Goal: Information Seeking & Learning: Check status

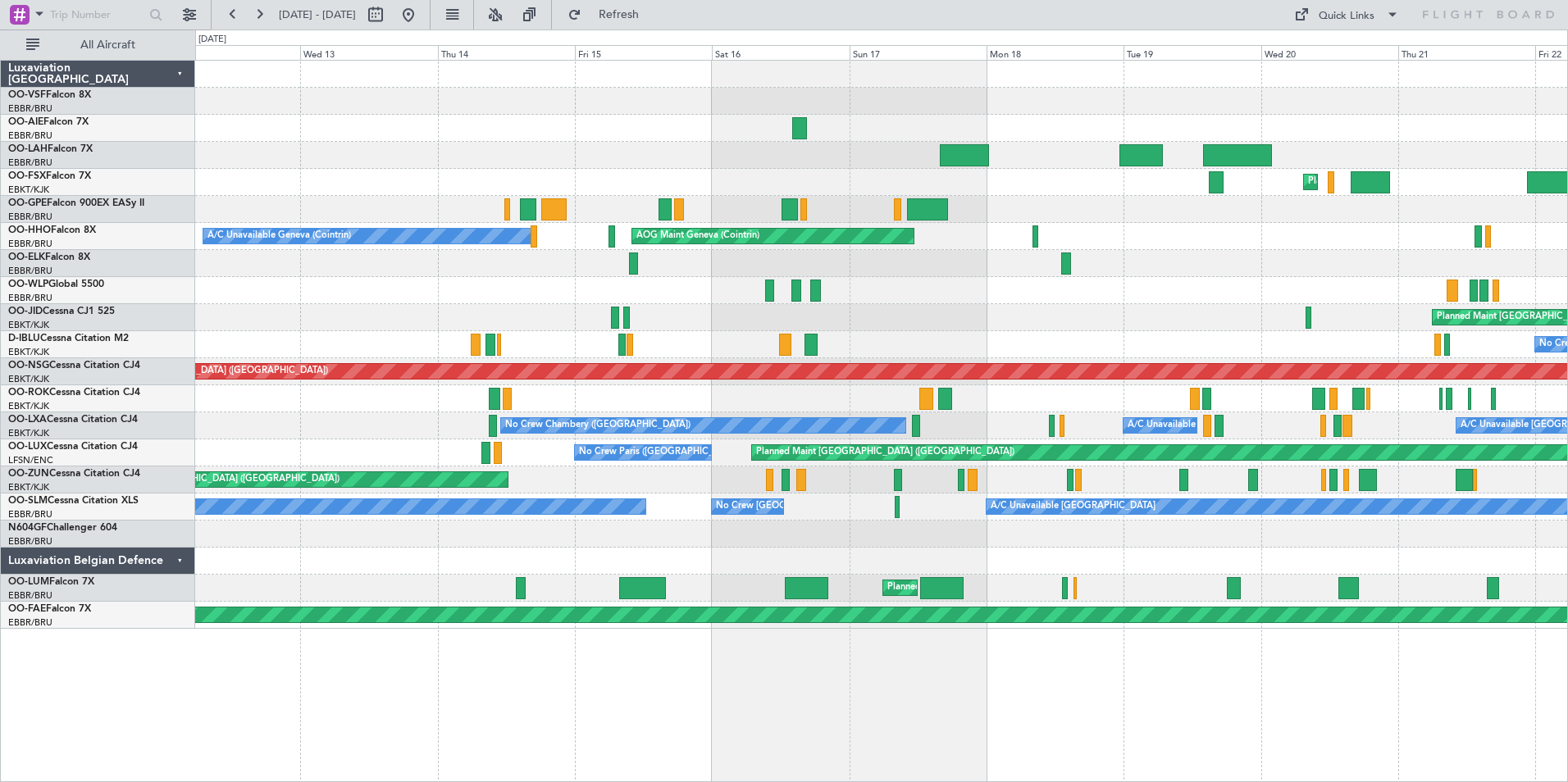
click at [1389, 470] on div "Unplanned Maint [GEOGRAPHIC_DATA] ([GEOGRAPHIC_DATA])" at bounding box center [881, 480] width 1372 height 27
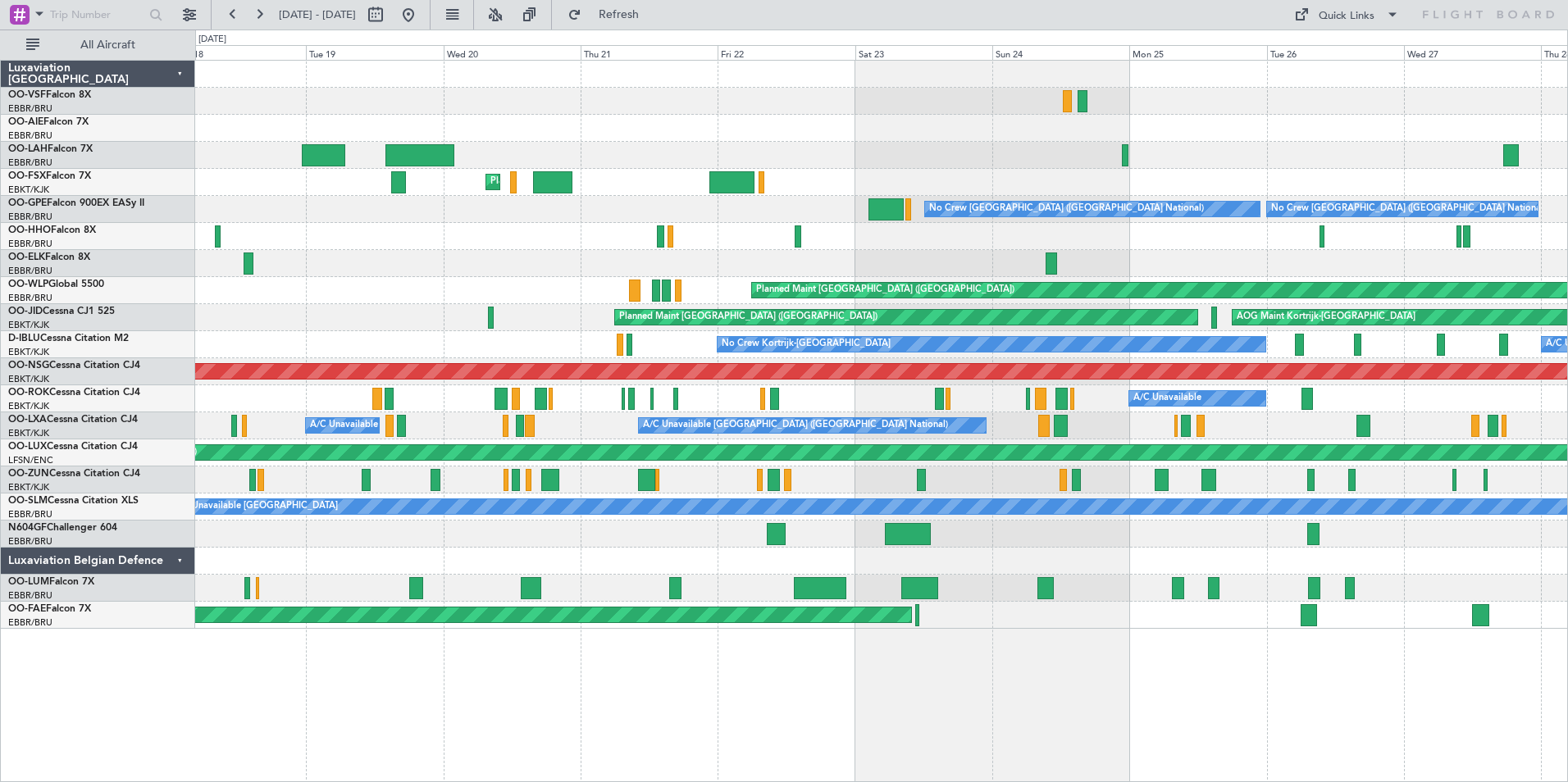
click at [146, 556] on div "Planned Maint Kortrijk-[GEOGRAPHIC_DATA] Planned Maint [GEOGRAPHIC_DATA]-[GEOGR…" at bounding box center [784, 406] width 1568 height 753
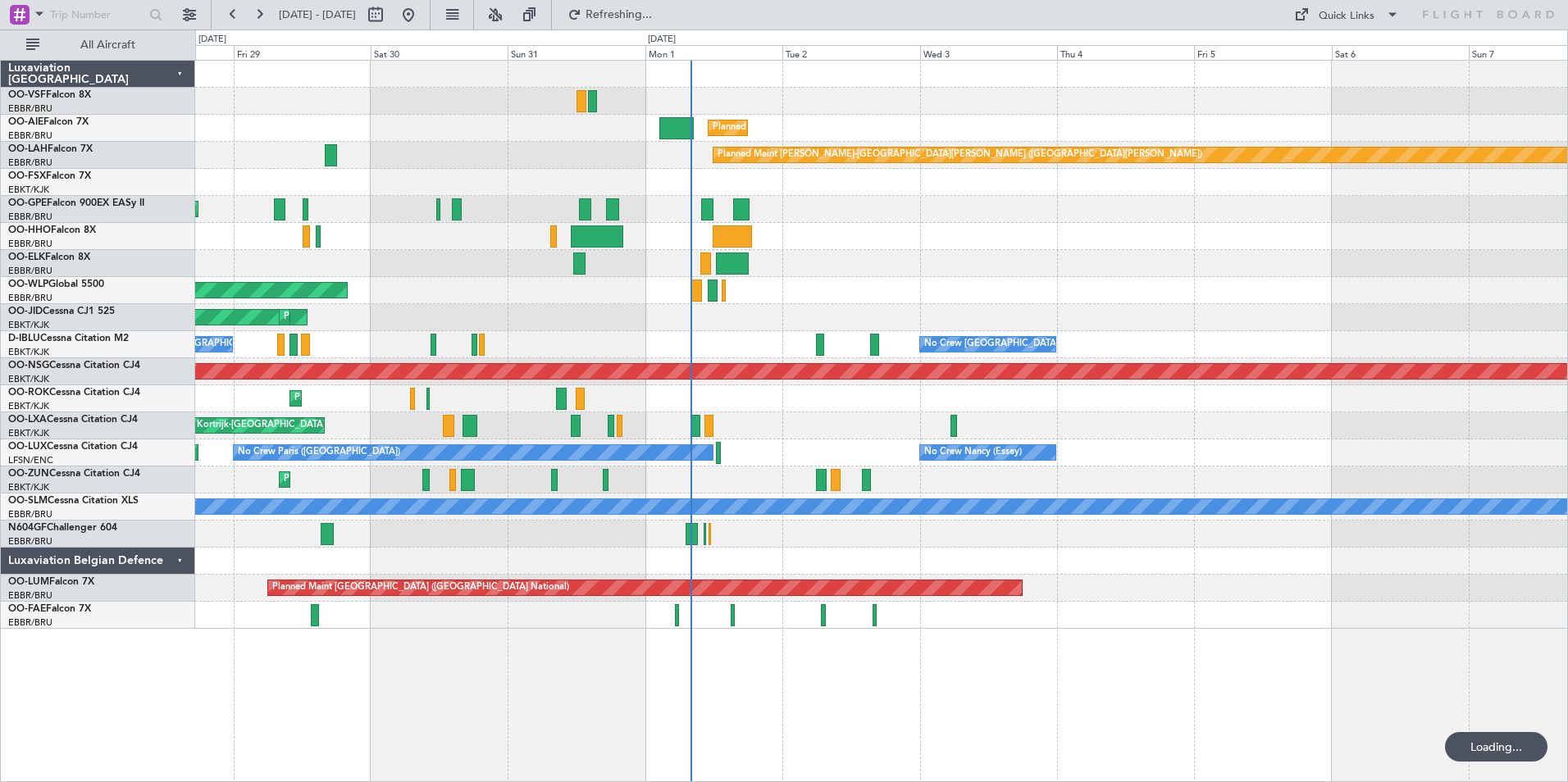
click at [251, 543] on div at bounding box center [881, 534] width 1372 height 27
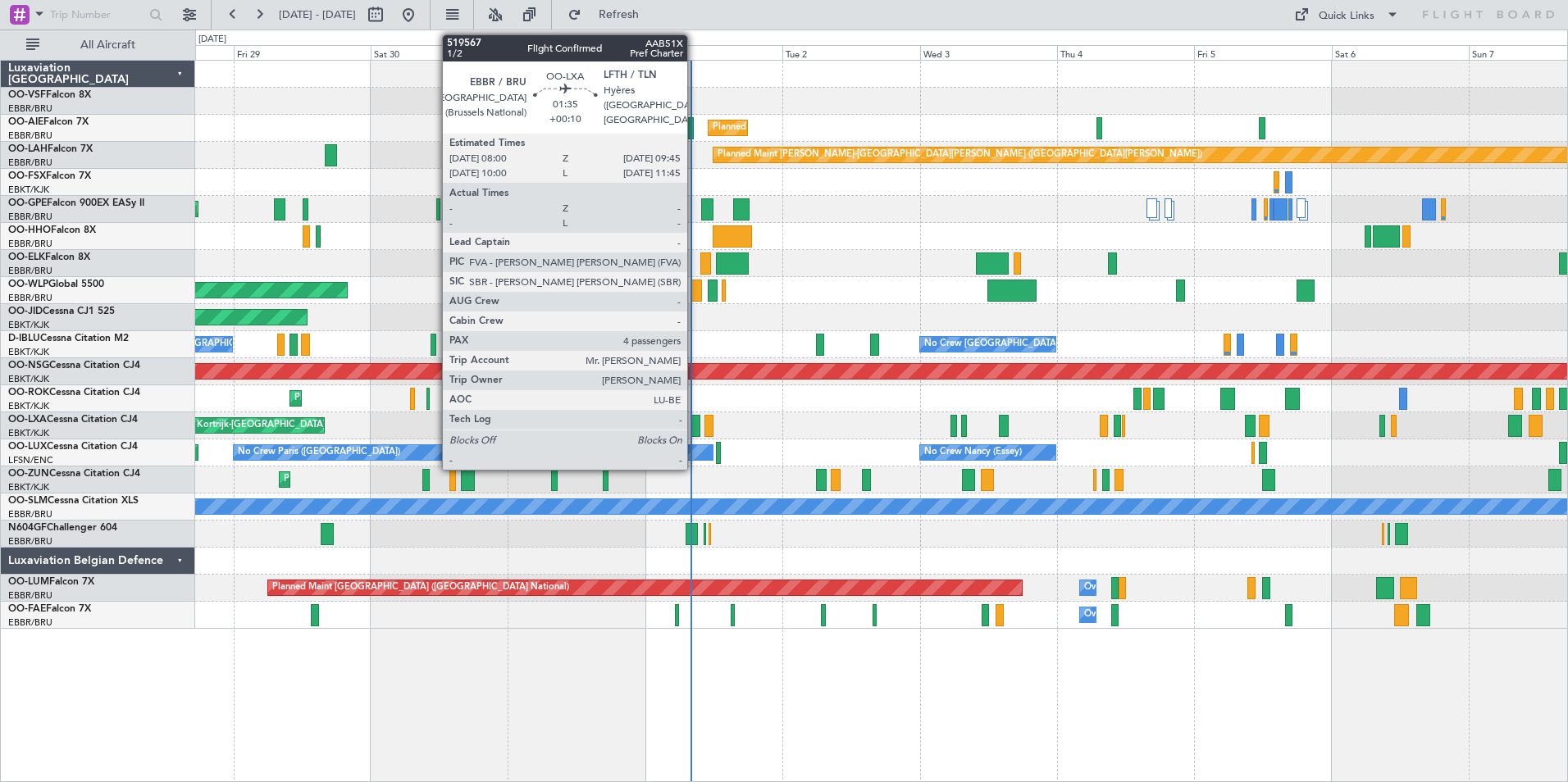
click at [695, 428] on div at bounding box center [696, 425] width 11 height 22
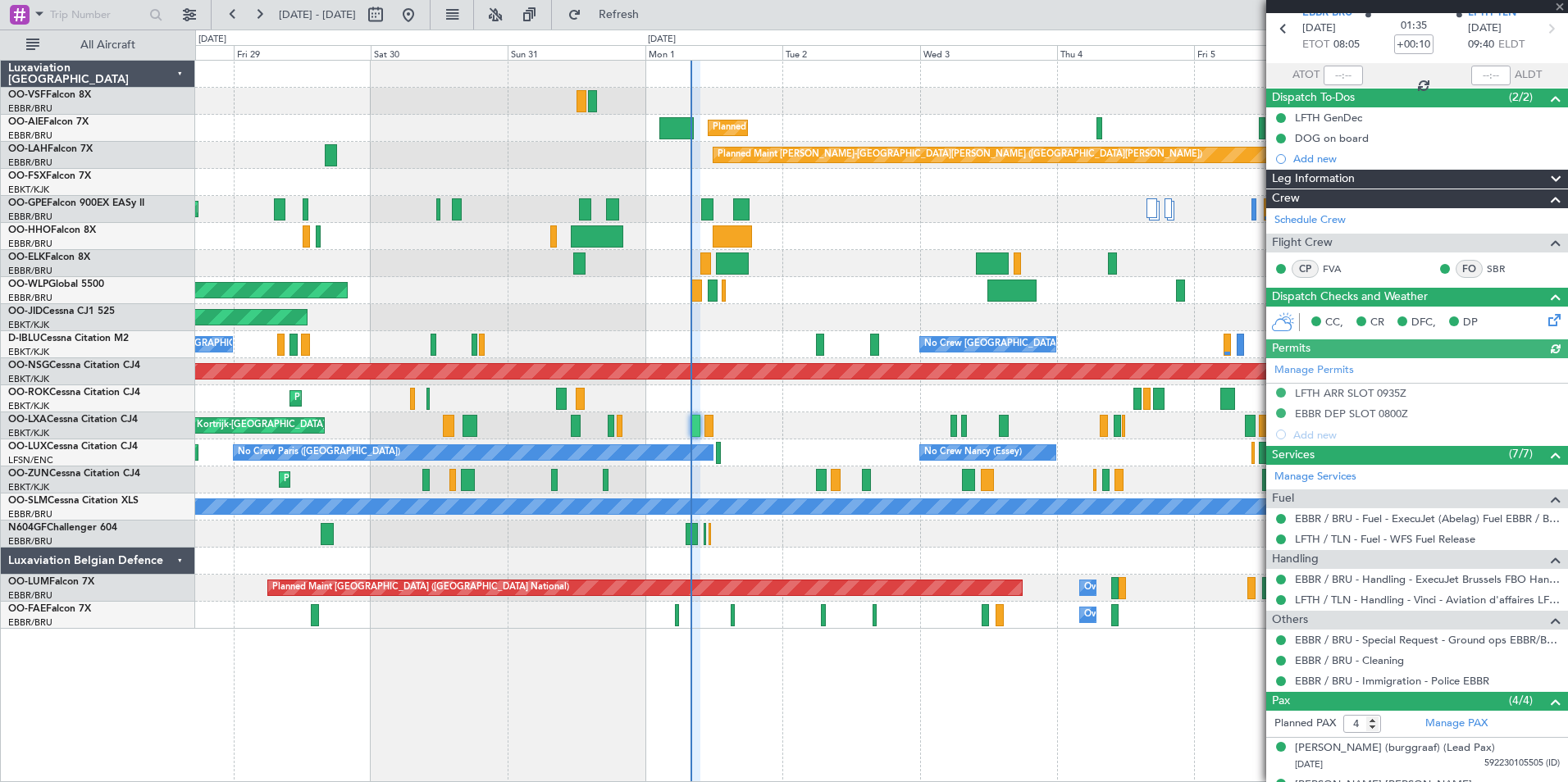
scroll to position [191, 0]
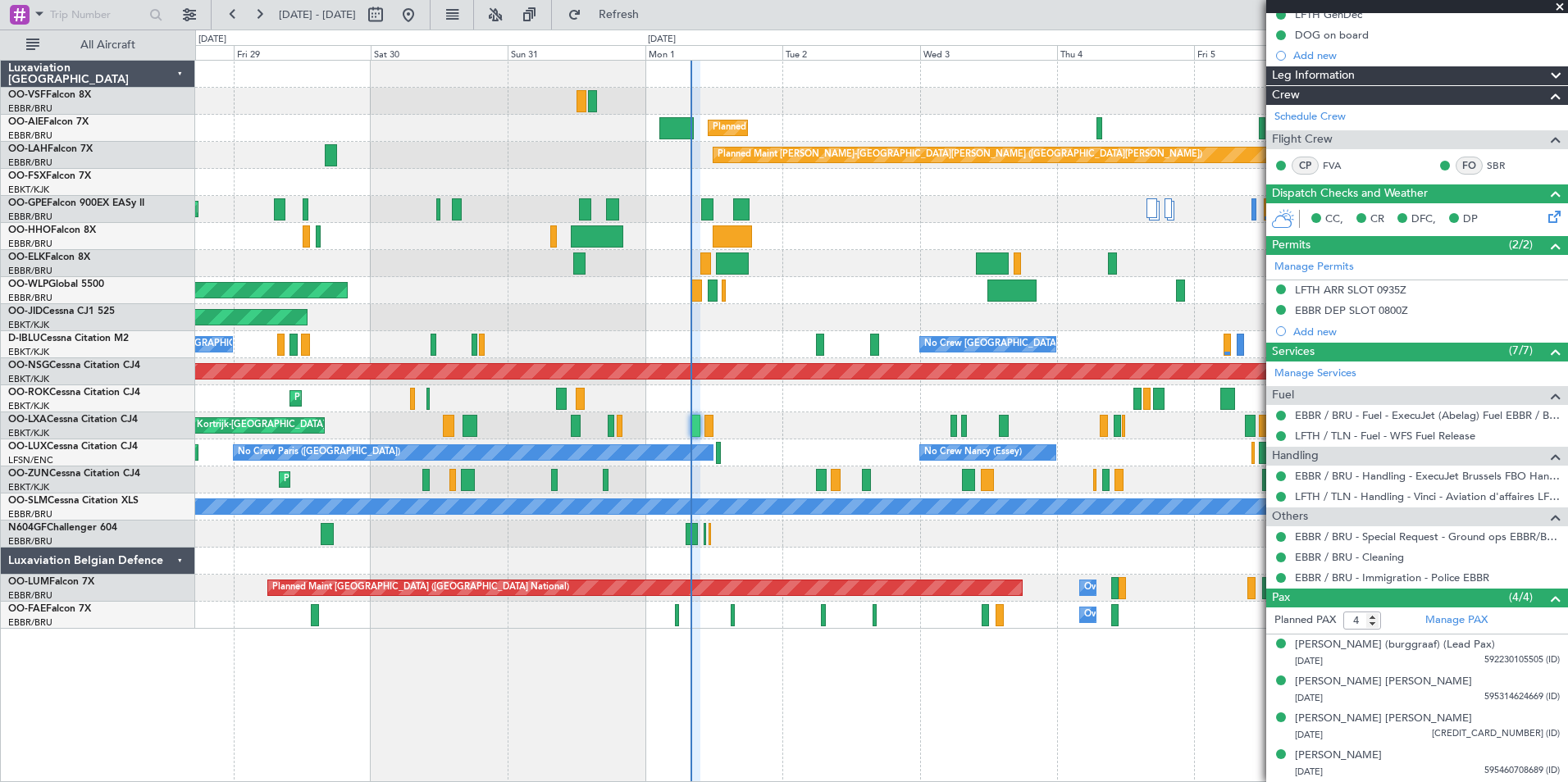
click at [1562, 5] on span at bounding box center [1559, 7] width 16 height 14
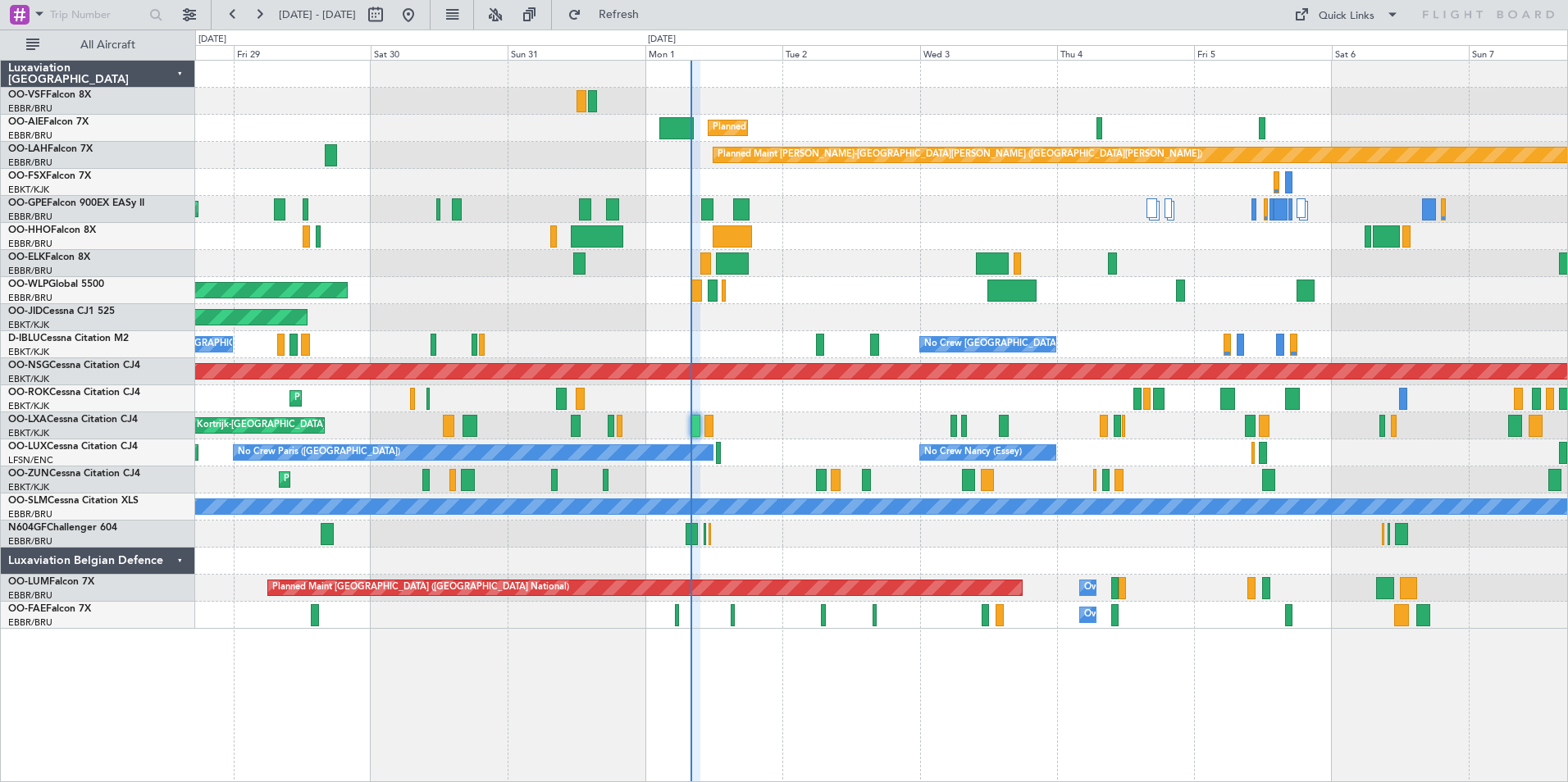
type input "0"
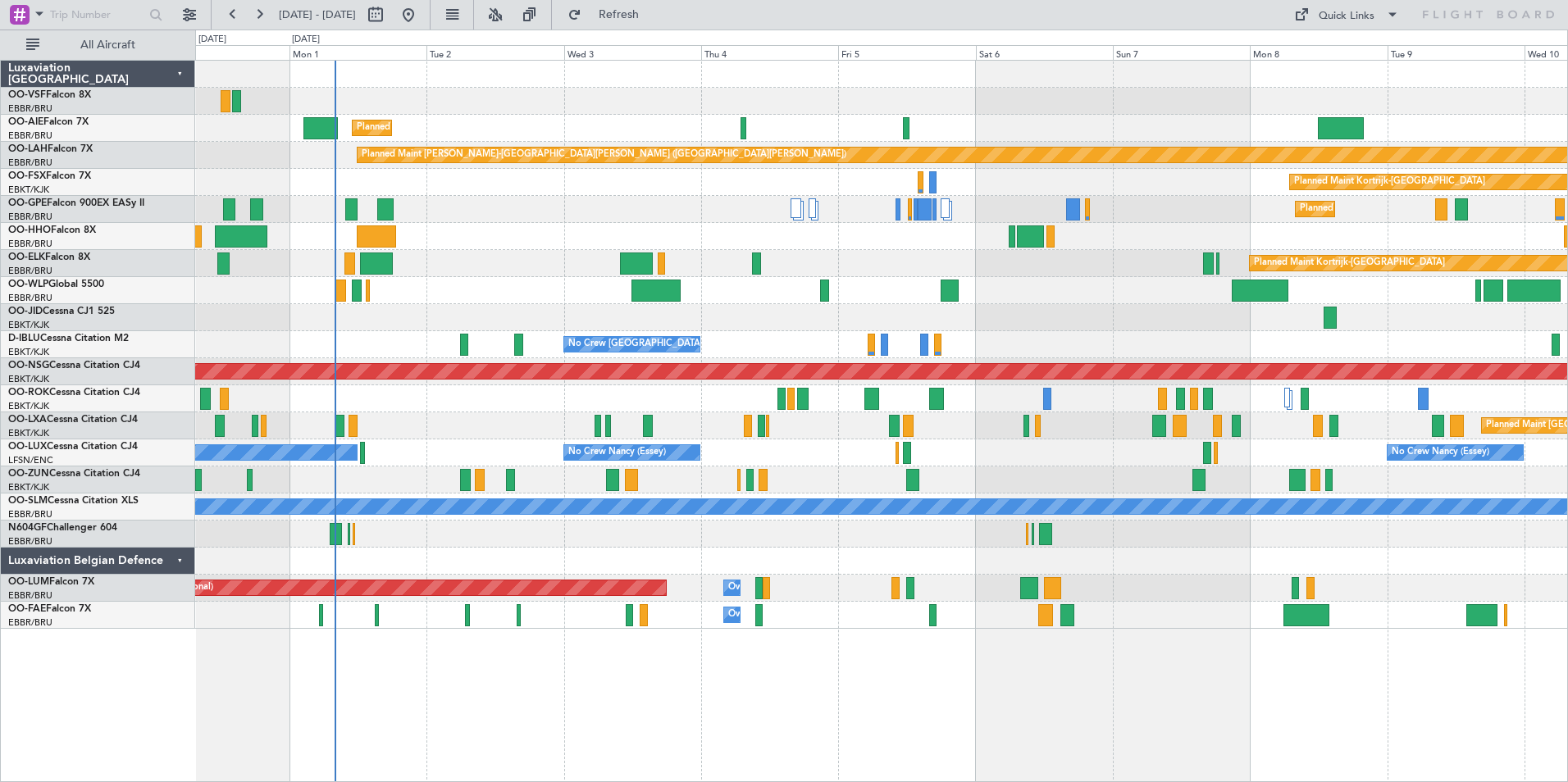
click at [766, 182] on div "Planned Maint [GEOGRAPHIC_DATA] ([GEOGRAPHIC_DATA]) Planned [GEOGRAPHIC_DATA][P…" at bounding box center [881, 344] width 1372 height 568
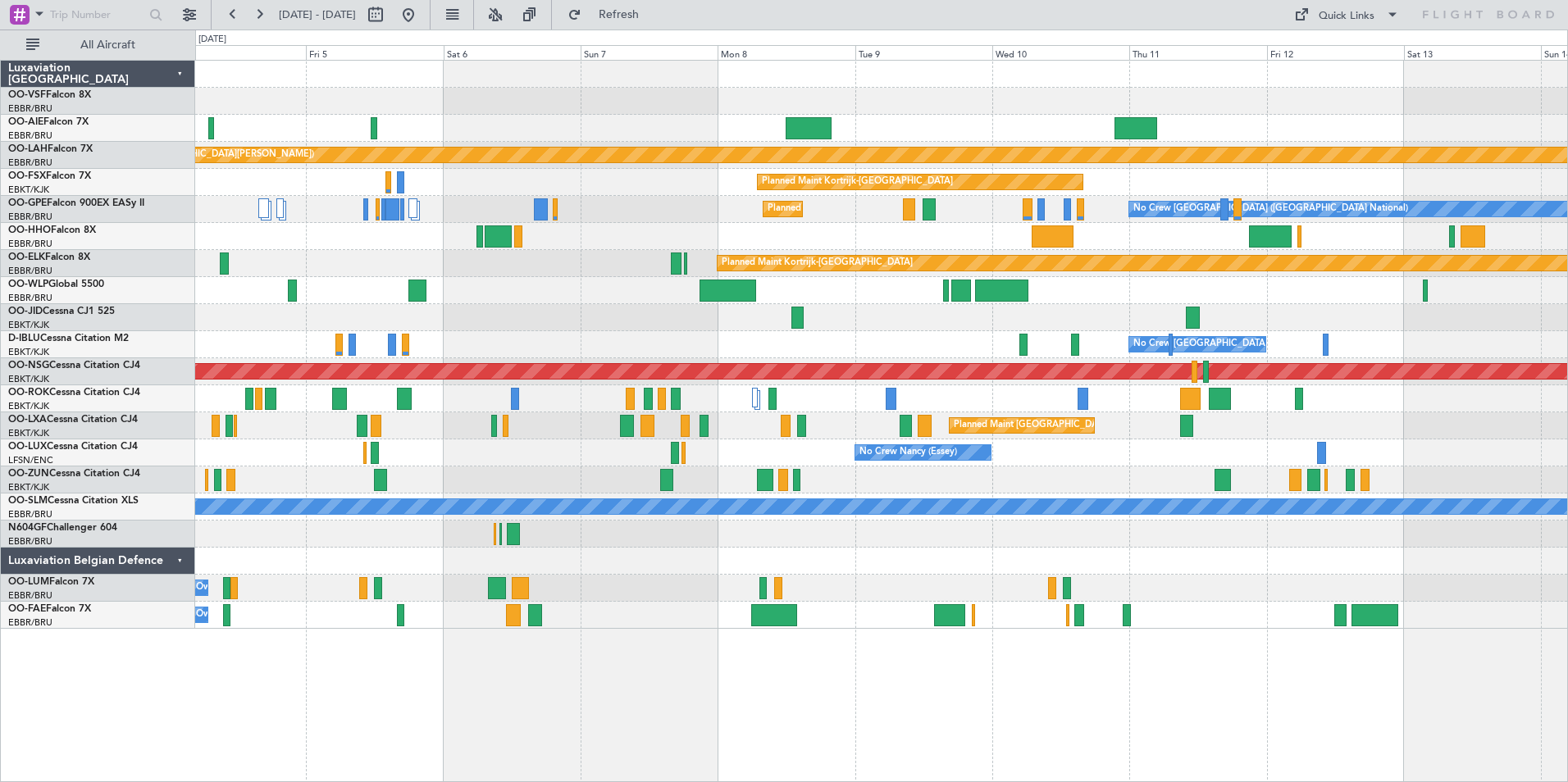
click at [195, 403] on div "Planned Maint [GEOGRAPHIC_DATA] ([GEOGRAPHIC_DATA]) Planned [GEOGRAPHIC_DATA][P…" at bounding box center [784, 406] width 1568 height 753
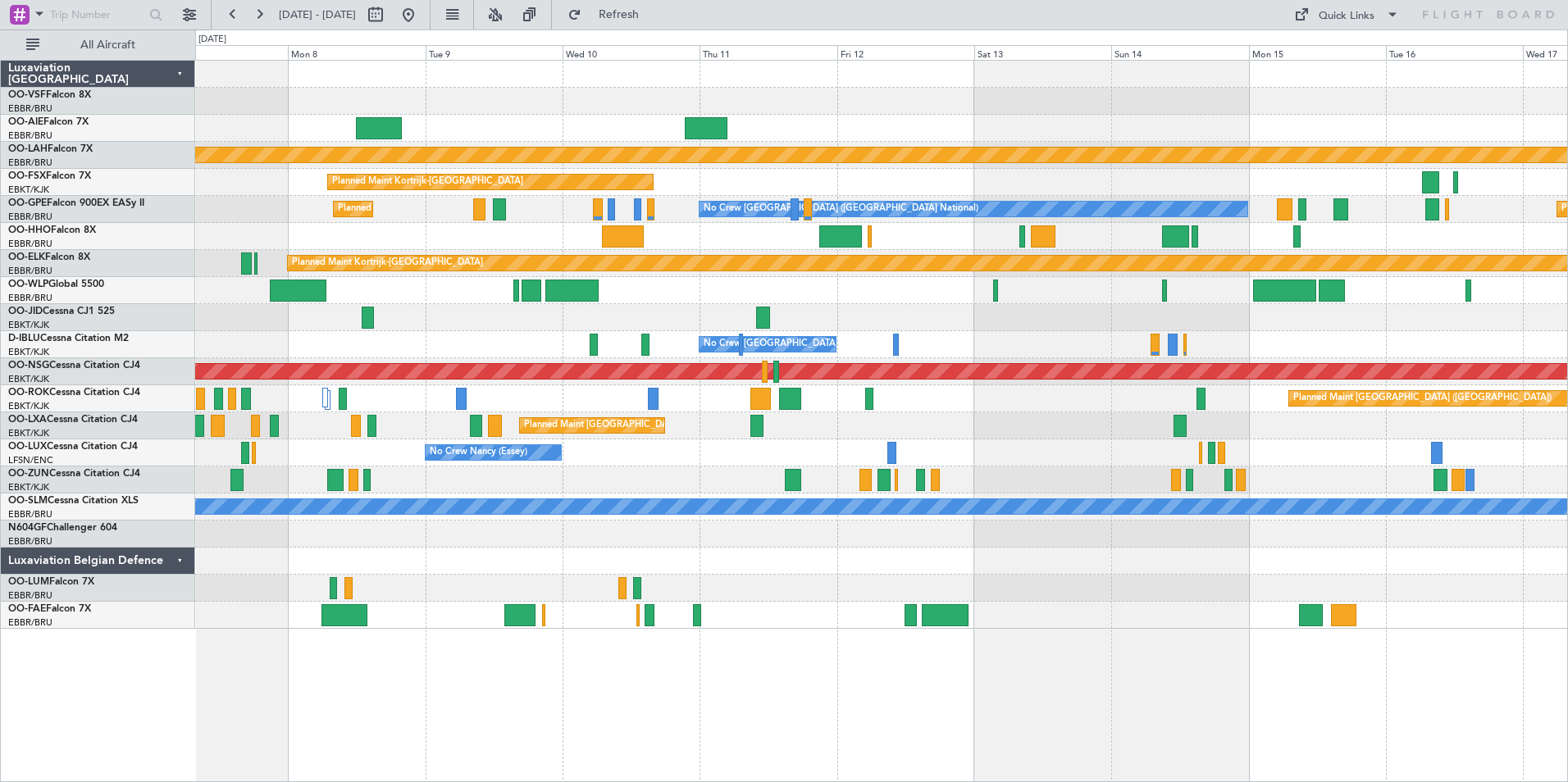
click at [1186, 396] on div "Planned Maint [GEOGRAPHIC_DATA] ([GEOGRAPHIC_DATA])" at bounding box center [881, 399] width 1372 height 27
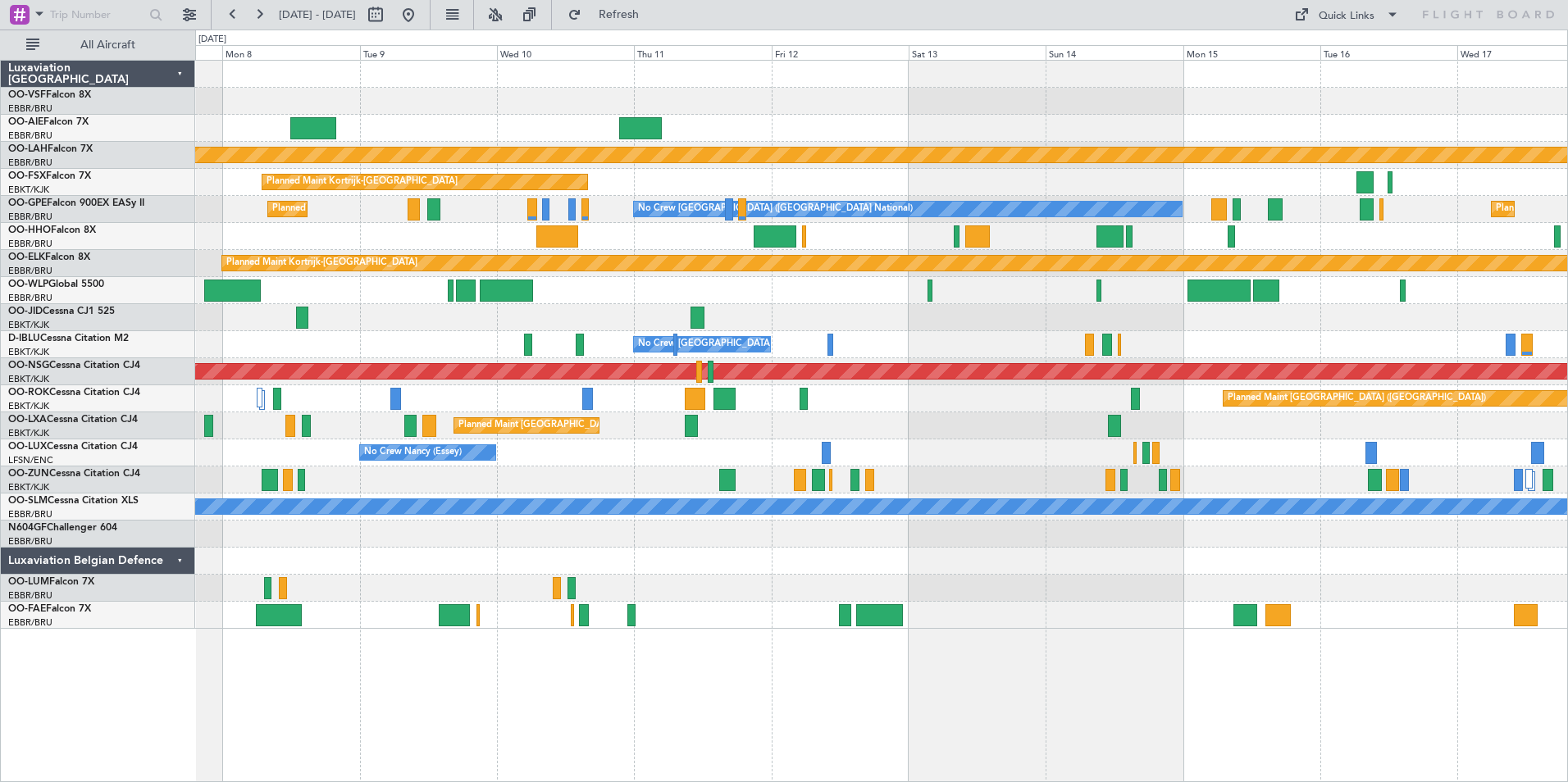
click at [551, 336] on div "Planned Maint [PERSON_NAME]-[GEOGRAPHIC_DATA][PERSON_NAME] ([GEOGRAPHIC_DATA][P…" at bounding box center [881, 344] width 1372 height 568
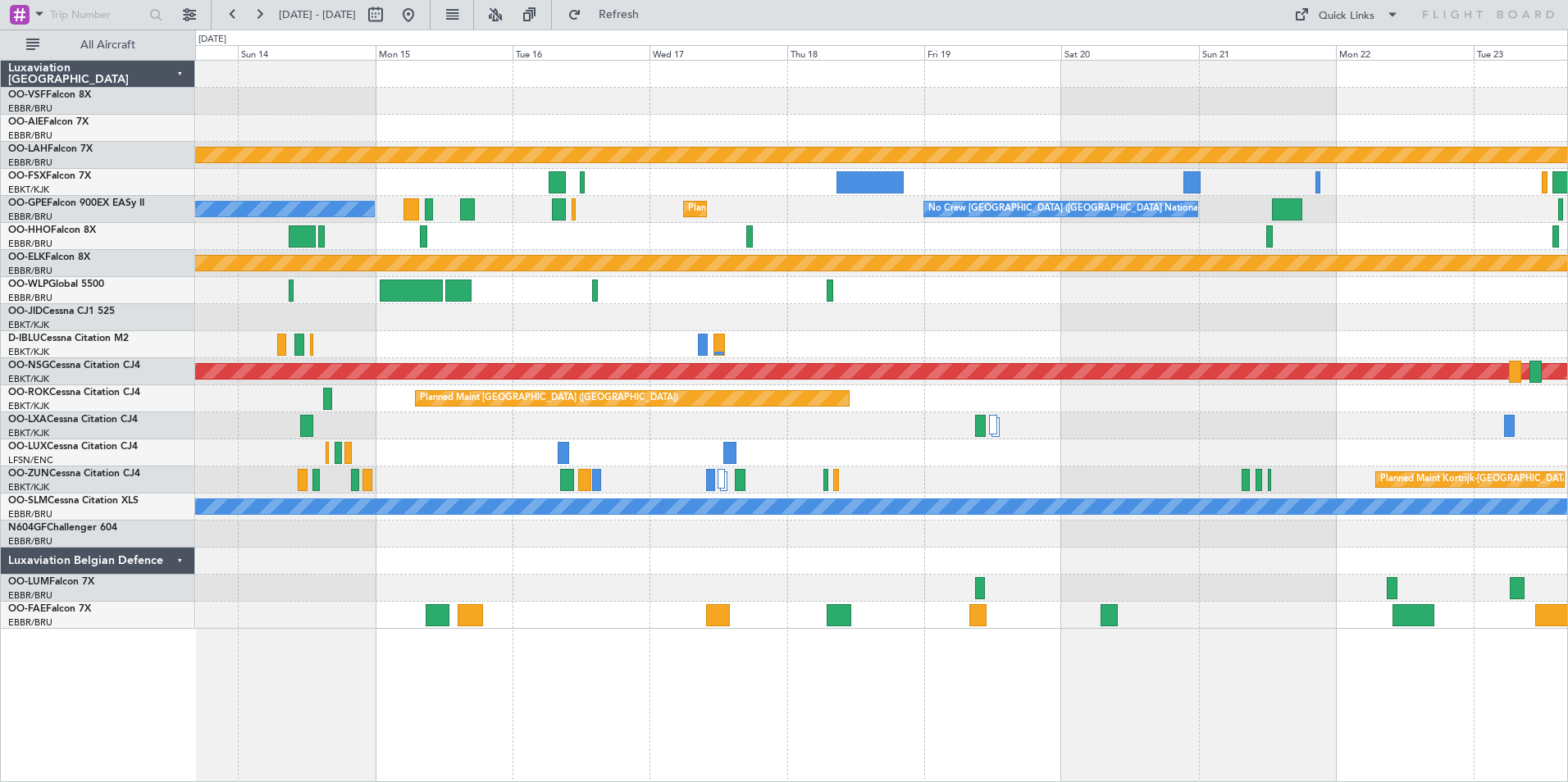
click at [562, 338] on div "Planned Maint [PERSON_NAME]-[GEOGRAPHIC_DATA][PERSON_NAME] ([GEOGRAPHIC_DATA][P…" at bounding box center [881, 344] width 1372 height 568
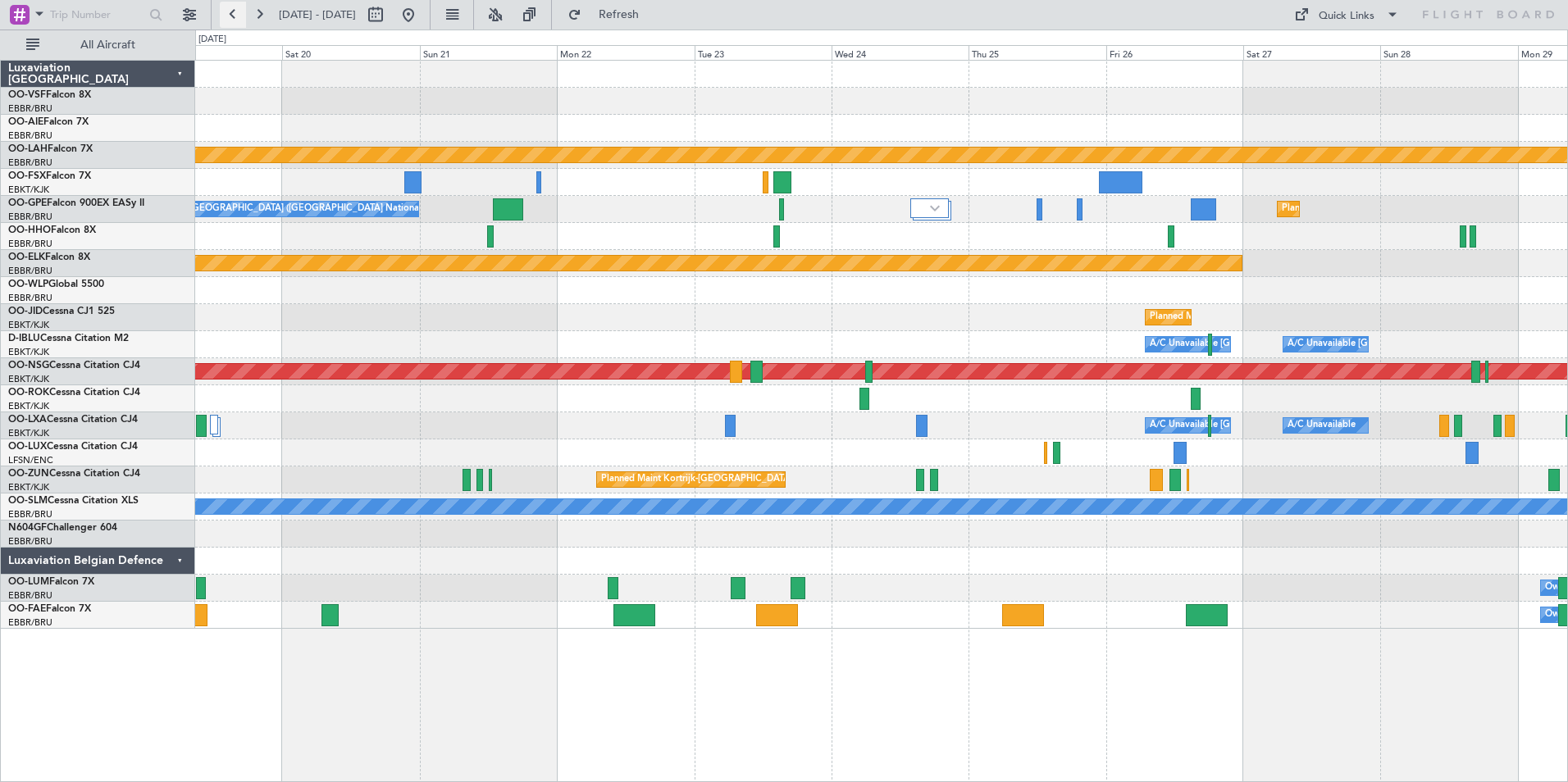
click at [231, 13] on button at bounding box center [232, 14] width 26 height 26
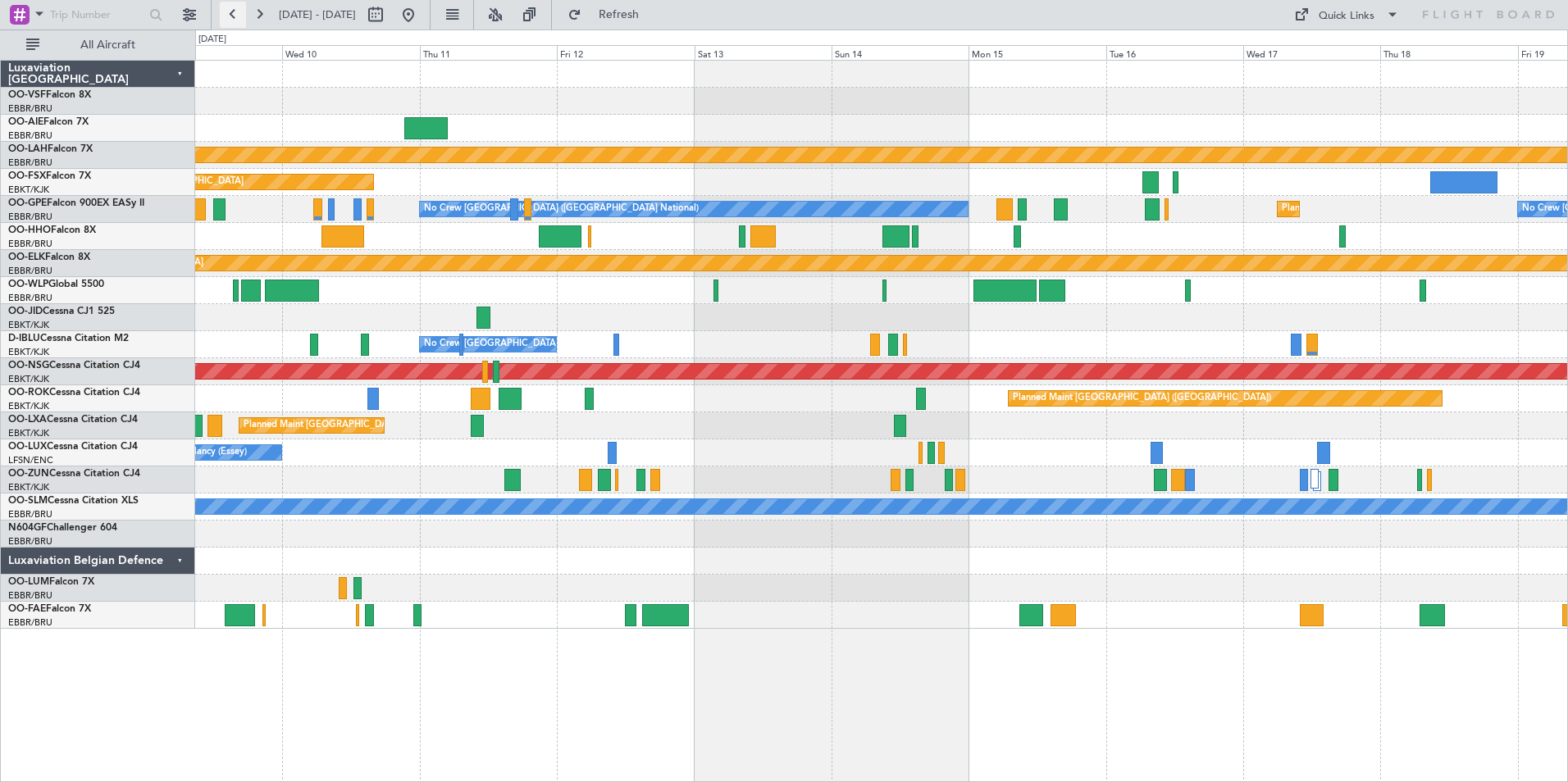
click at [231, 13] on button at bounding box center [232, 14] width 26 height 26
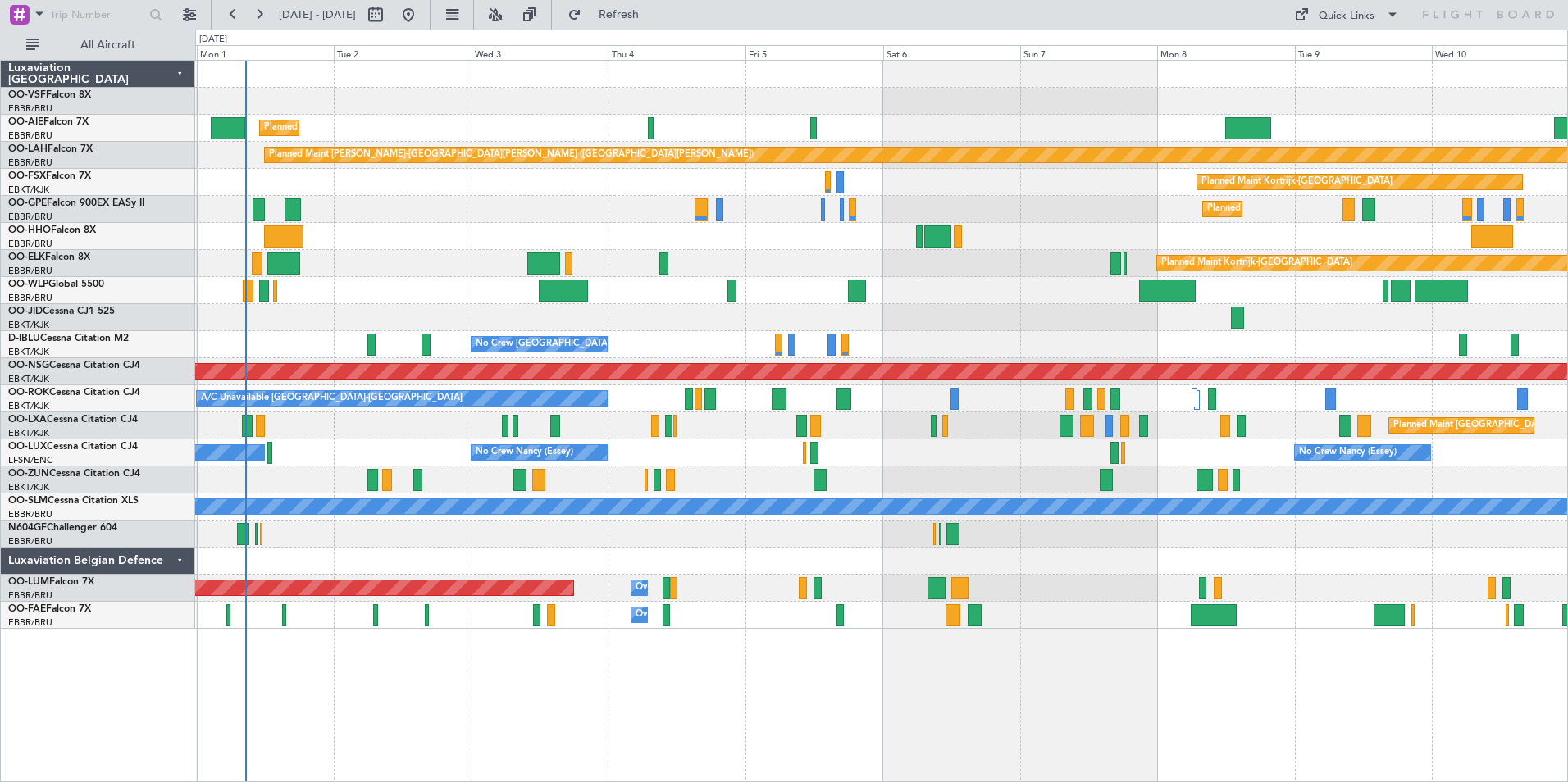
click at [723, 324] on div "AOG Maint Kortrijk-[GEOGRAPHIC_DATA]" at bounding box center [881, 318] width 1372 height 27
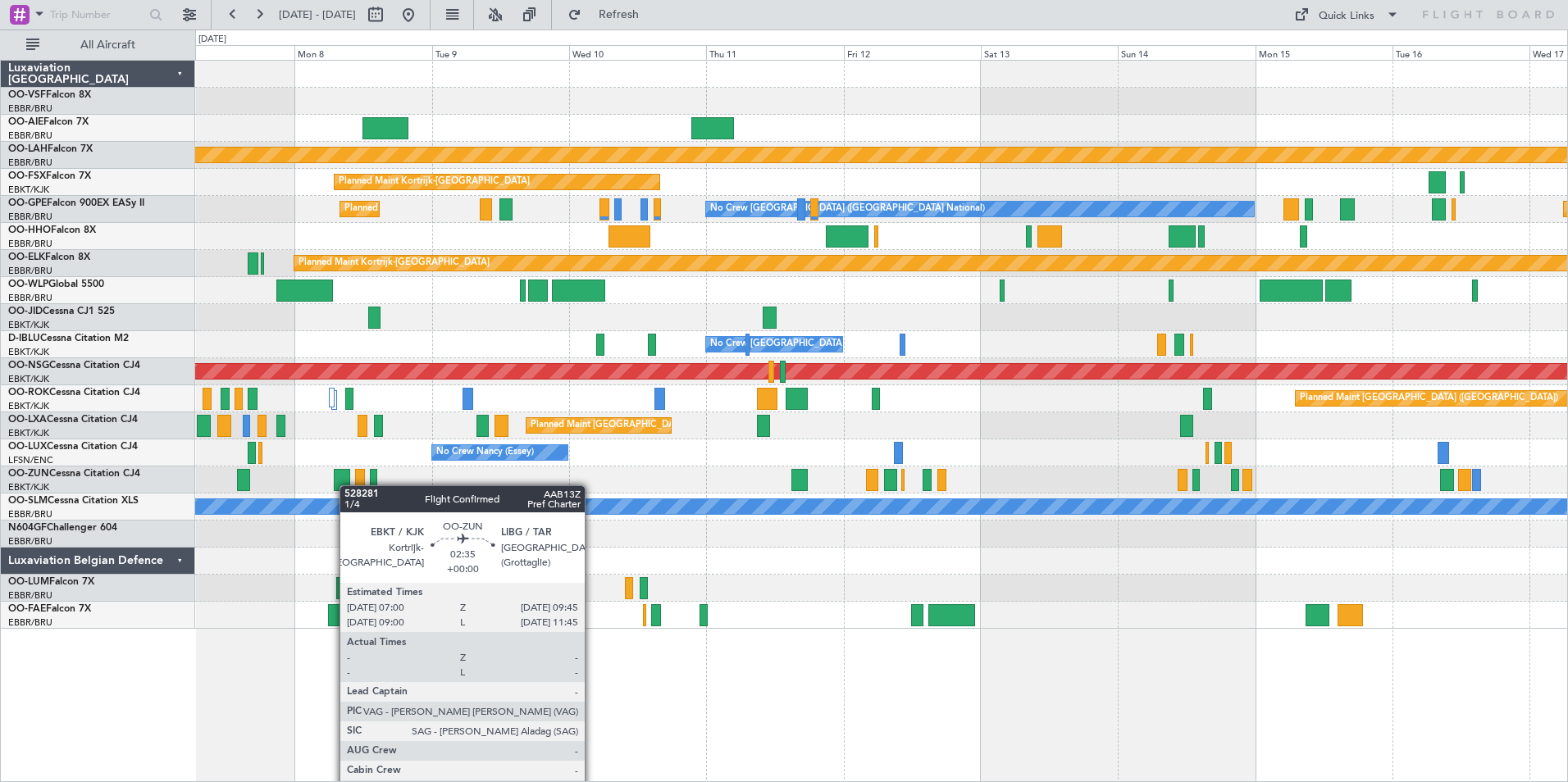
click at [342, 487] on div "Planned Maint [PERSON_NAME]-[GEOGRAPHIC_DATA][PERSON_NAME] ([GEOGRAPHIC_DATA][P…" at bounding box center [881, 344] width 1372 height 568
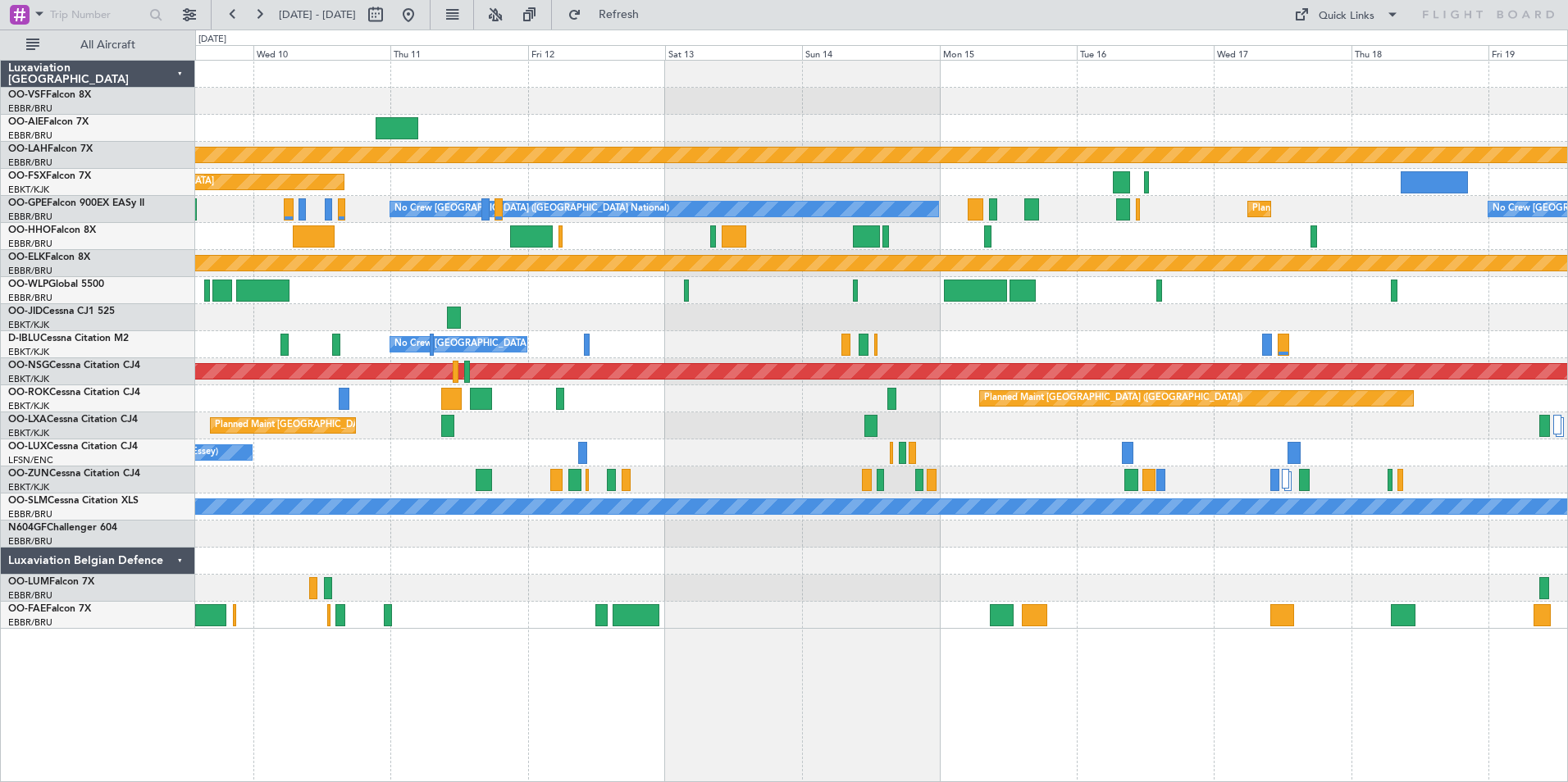
click at [786, 451] on div "No Crew Nancy (Essey)" at bounding box center [881, 453] width 1372 height 27
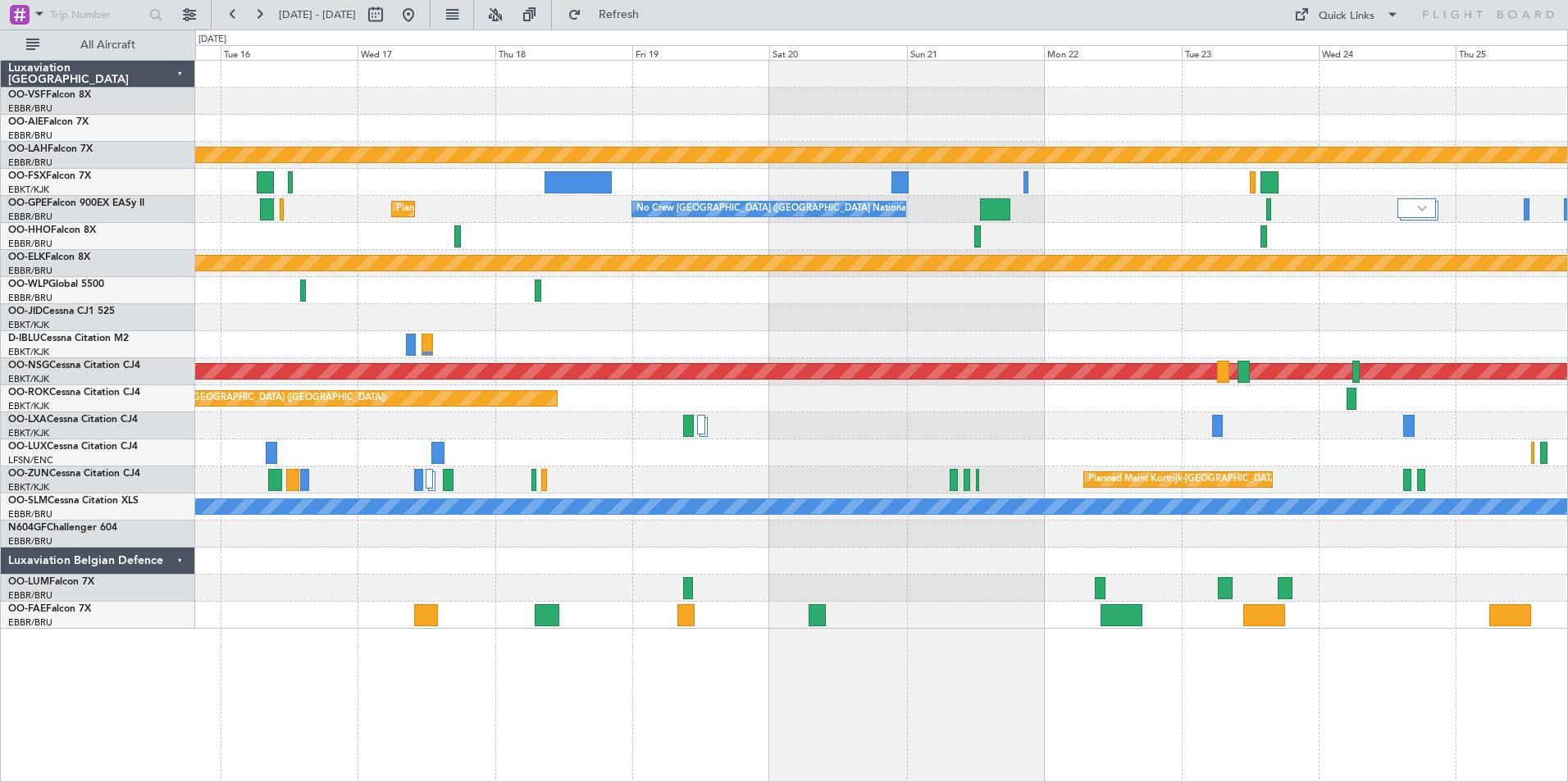
click at [621, 454] on div at bounding box center [881, 453] width 1372 height 27
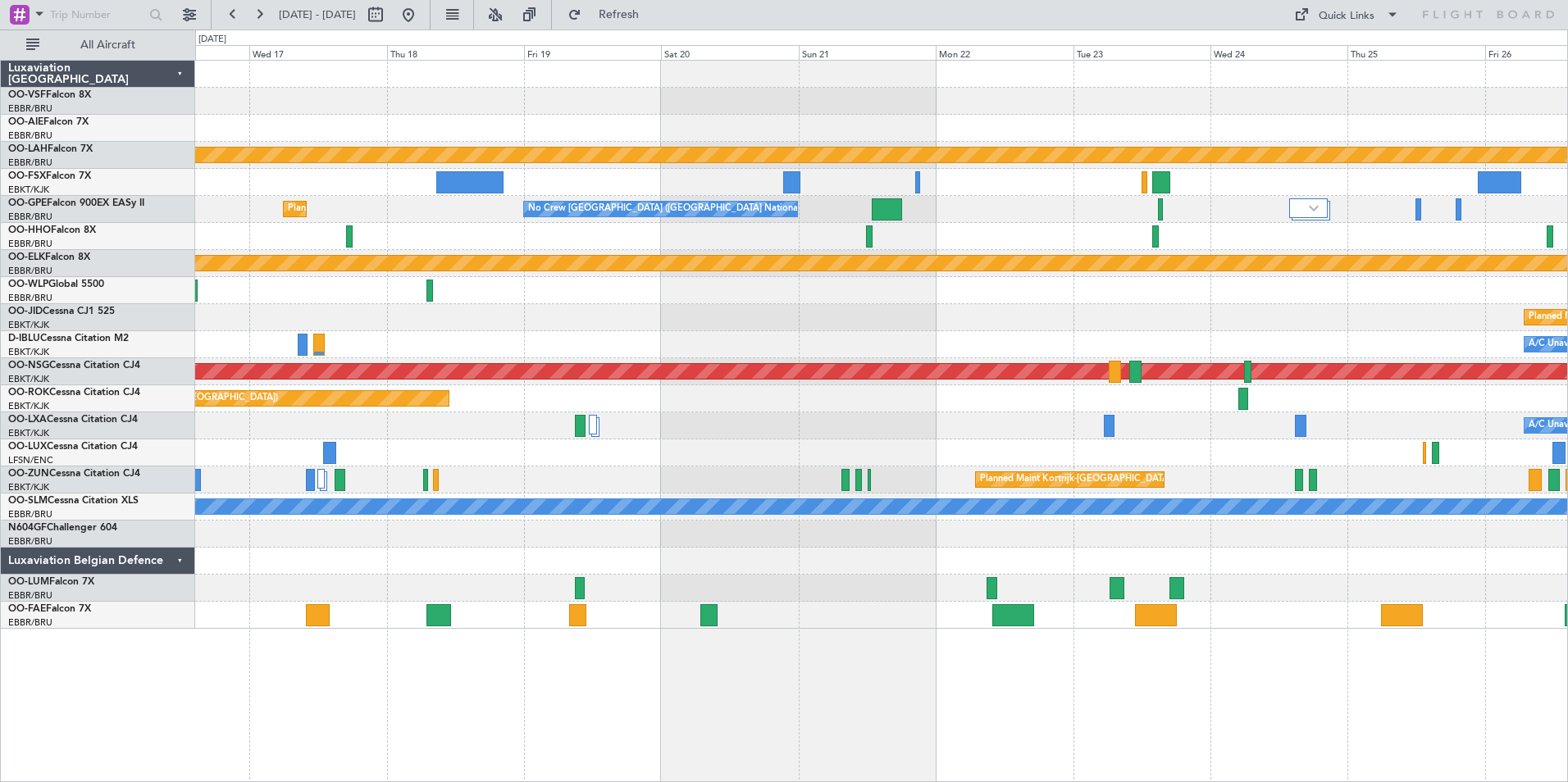
click at [1337, 442] on div "Planned Maint [PERSON_NAME]-[GEOGRAPHIC_DATA][PERSON_NAME] ([GEOGRAPHIC_DATA][P…" at bounding box center [881, 344] width 1372 height 568
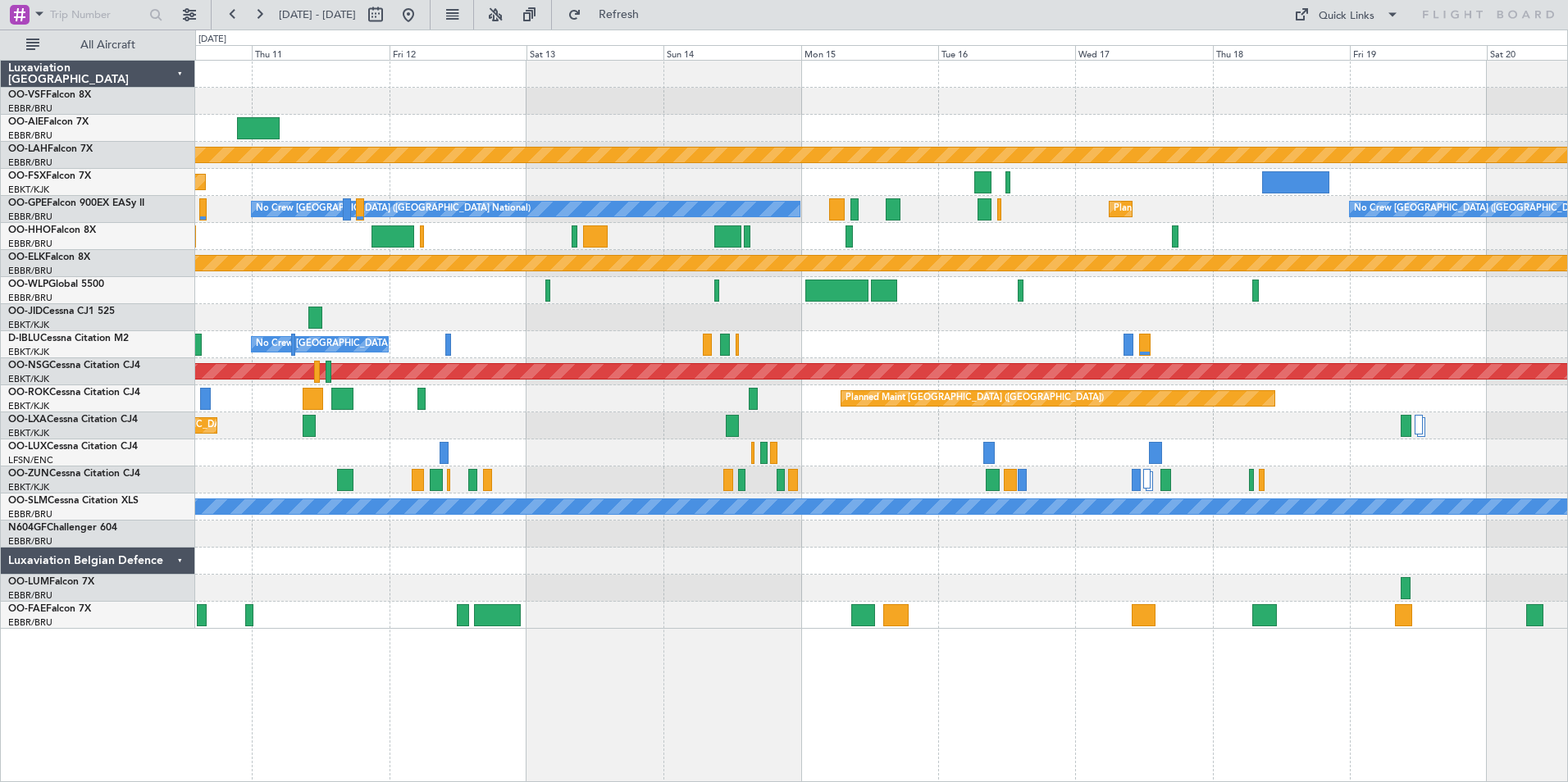
click at [1057, 472] on div "Planned Maint [PERSON_NAME]-[GEOGRAPHIC_DATA][PERSON_NAME] ([GEOGRAPHIC_DATA][P…" at bounding box center [881, 344] width 1372 height 568
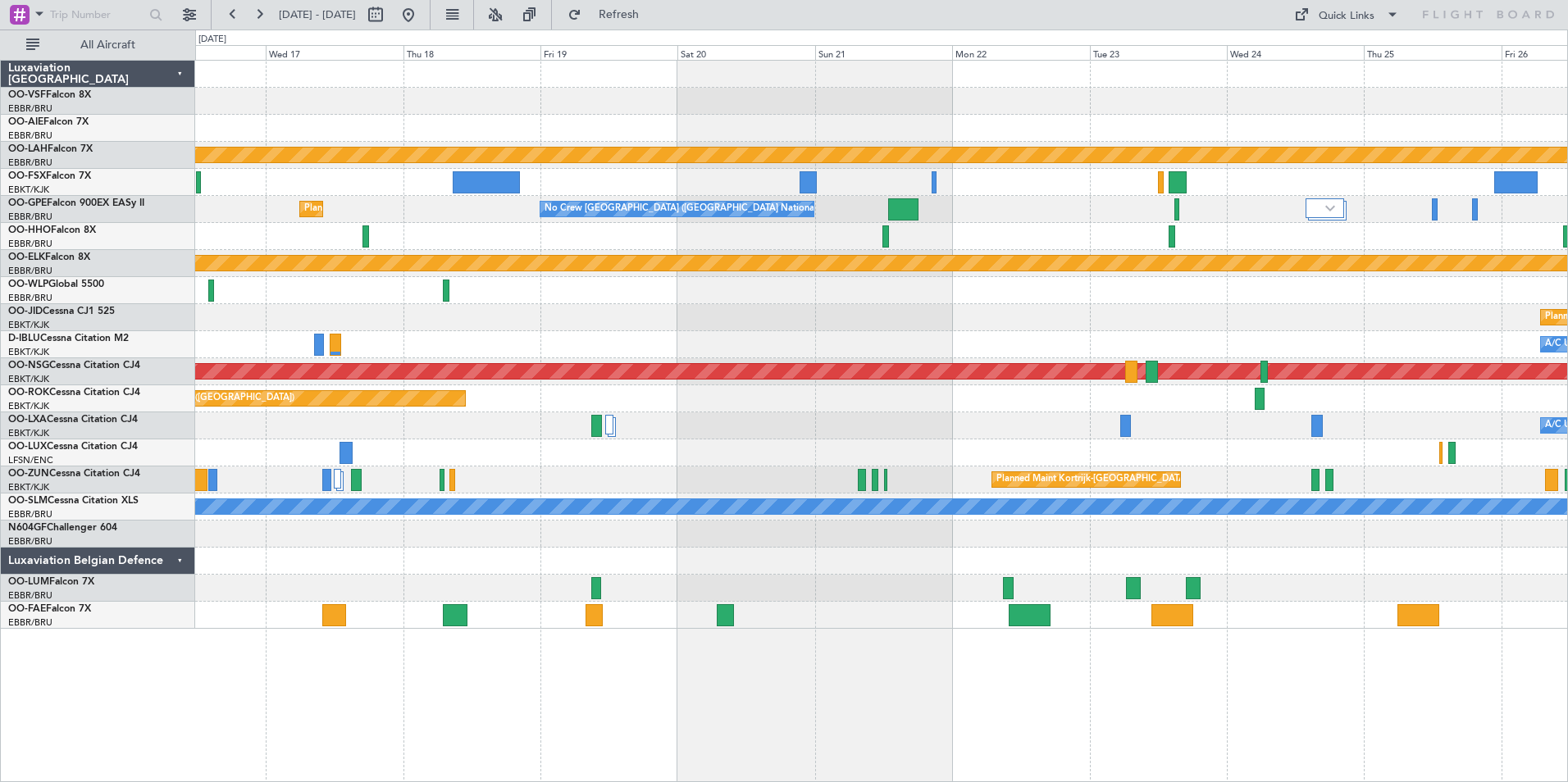
click at [449, 454] on div at bounding box center [881, 453] width 1372 height 27
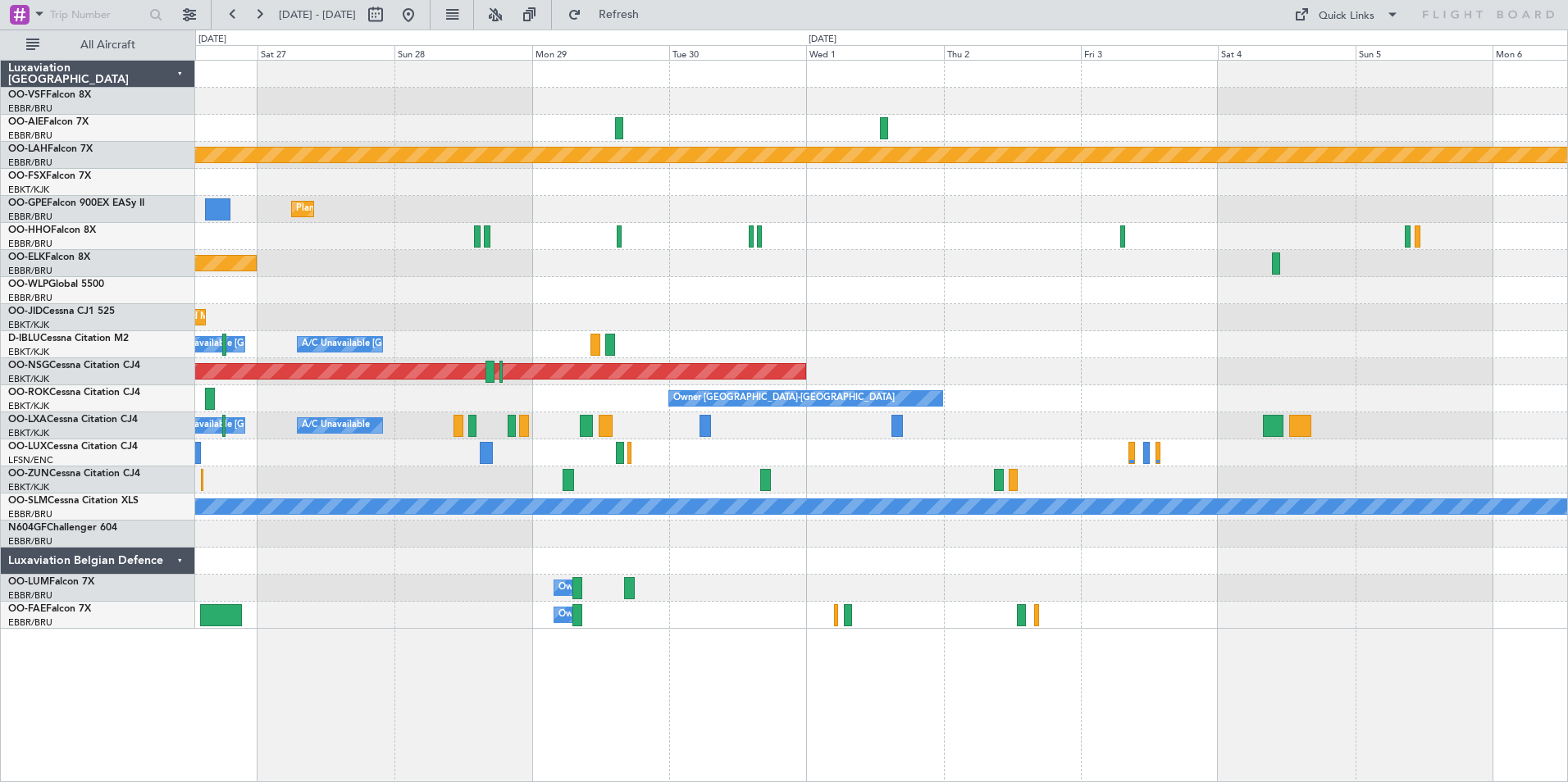
click at [579, 483] on div at bounding box center [881, 480] width 1372 height 27
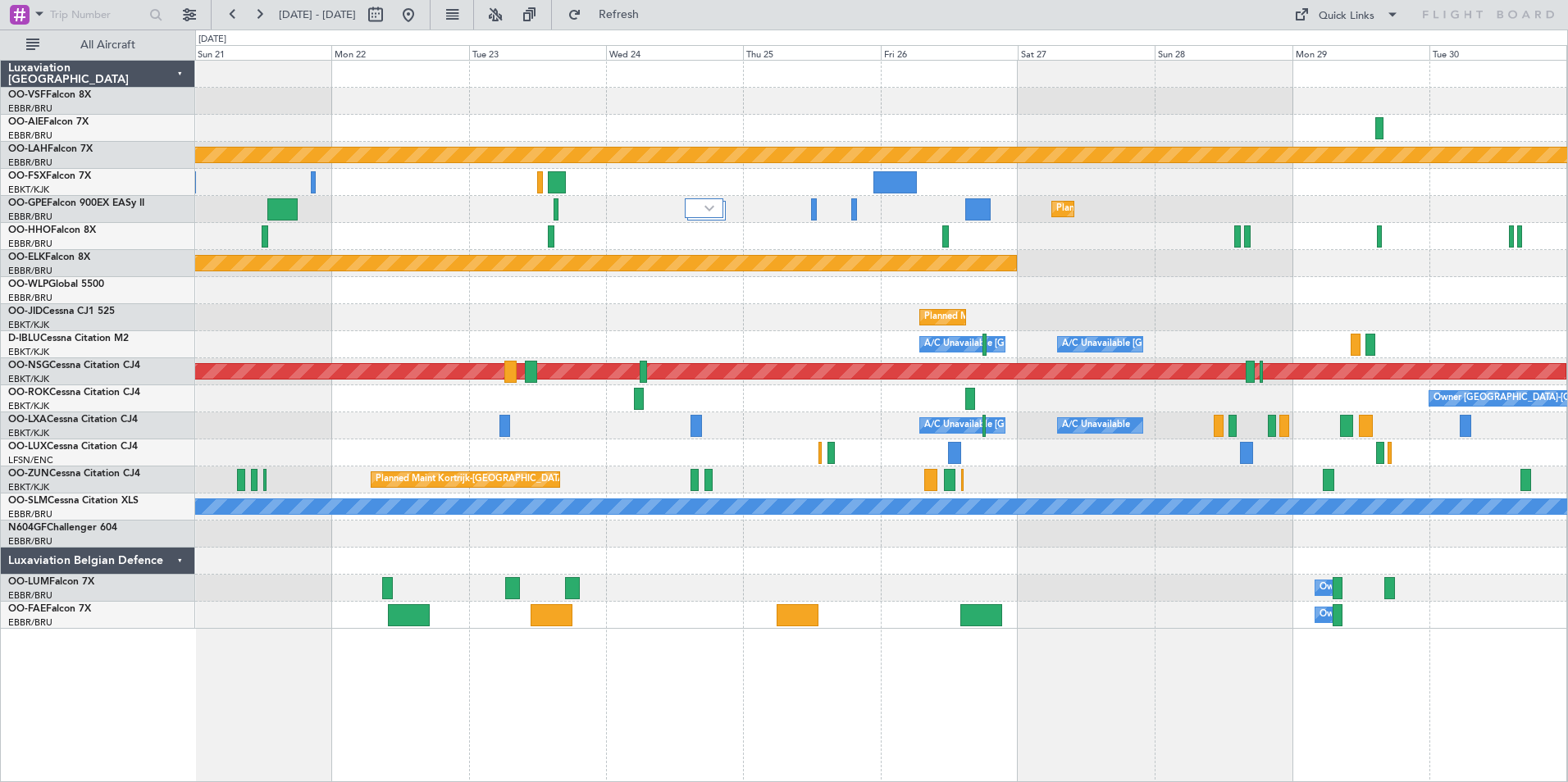
click at [1567, 518] on html "[DATE] - [DATE] Refresh Quick Links All Aircraft Planned [GEOGRAPHIC_DATA][PERS…" at bounding box center [784, 391] width 1568 height 782
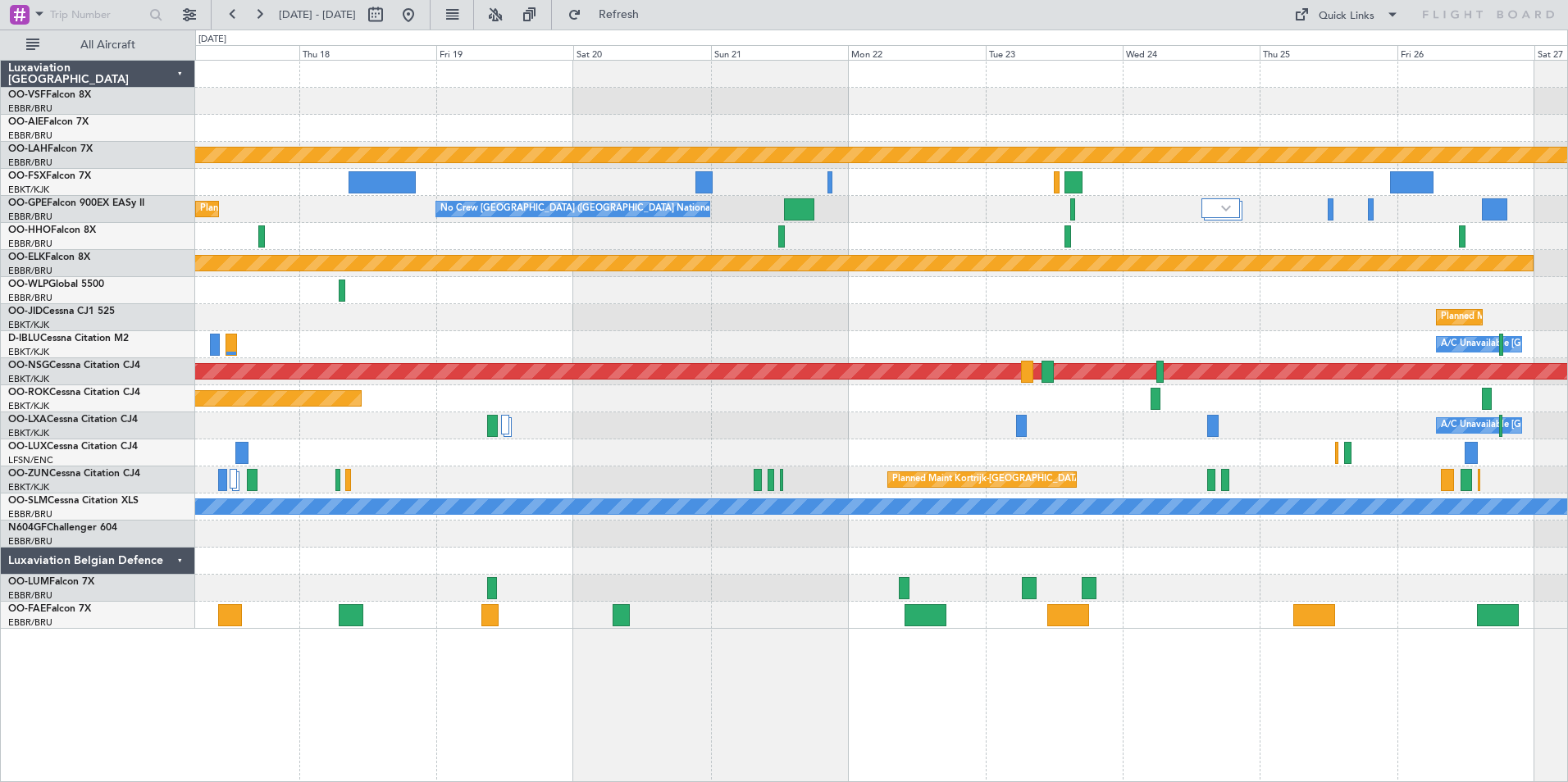
click at [1111, 468] on div "Planned Maint [PERSON_NAME]-[GEOGRAPHIC_DATA][PERSON_NAME] ([GEOGRAPHIC_DATA][P…" at bounding box center [881, 344] width 1372 height 568
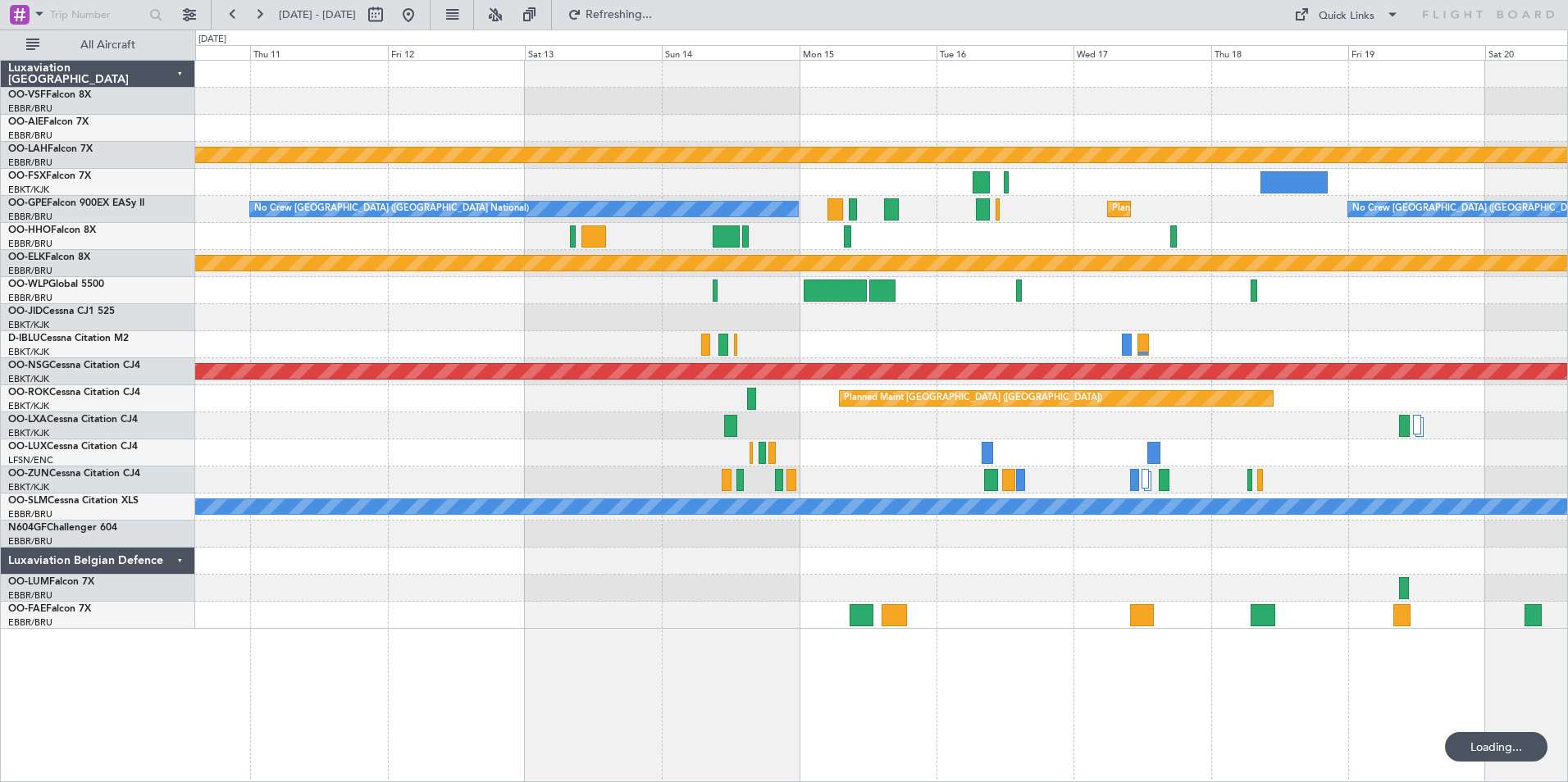
click at [1436, 465] on div at bounding box center [881, 453] width 1372 height 27
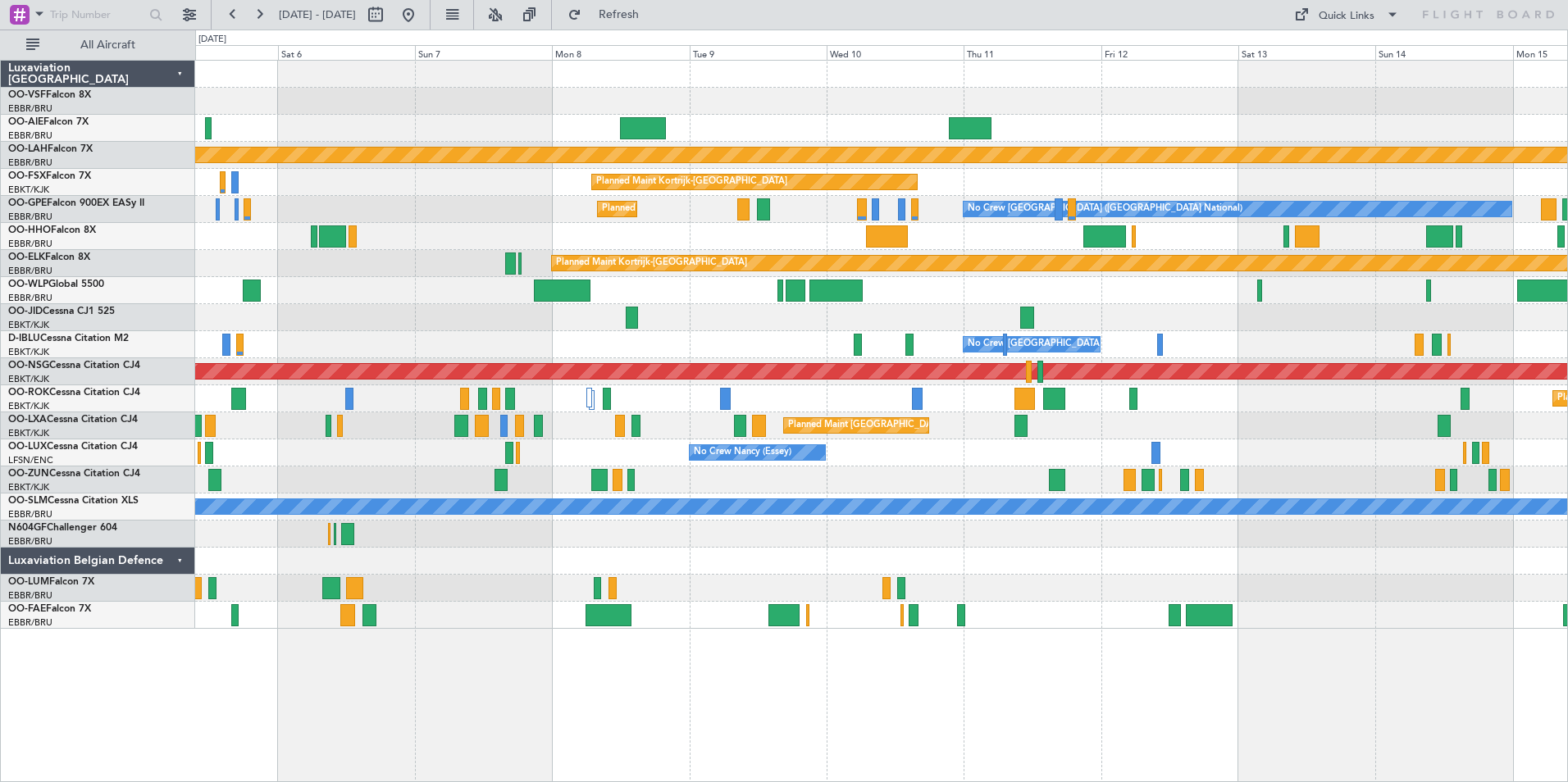
click at [1036, 483] on div "Planned Maint [PERSON_NAME]-[GEOGRAPHIC_DATA][PERSON_NAME] ([GEOGRAPHIC_DATA][P…" at bounding box center [881, 344] width 1372 height 568
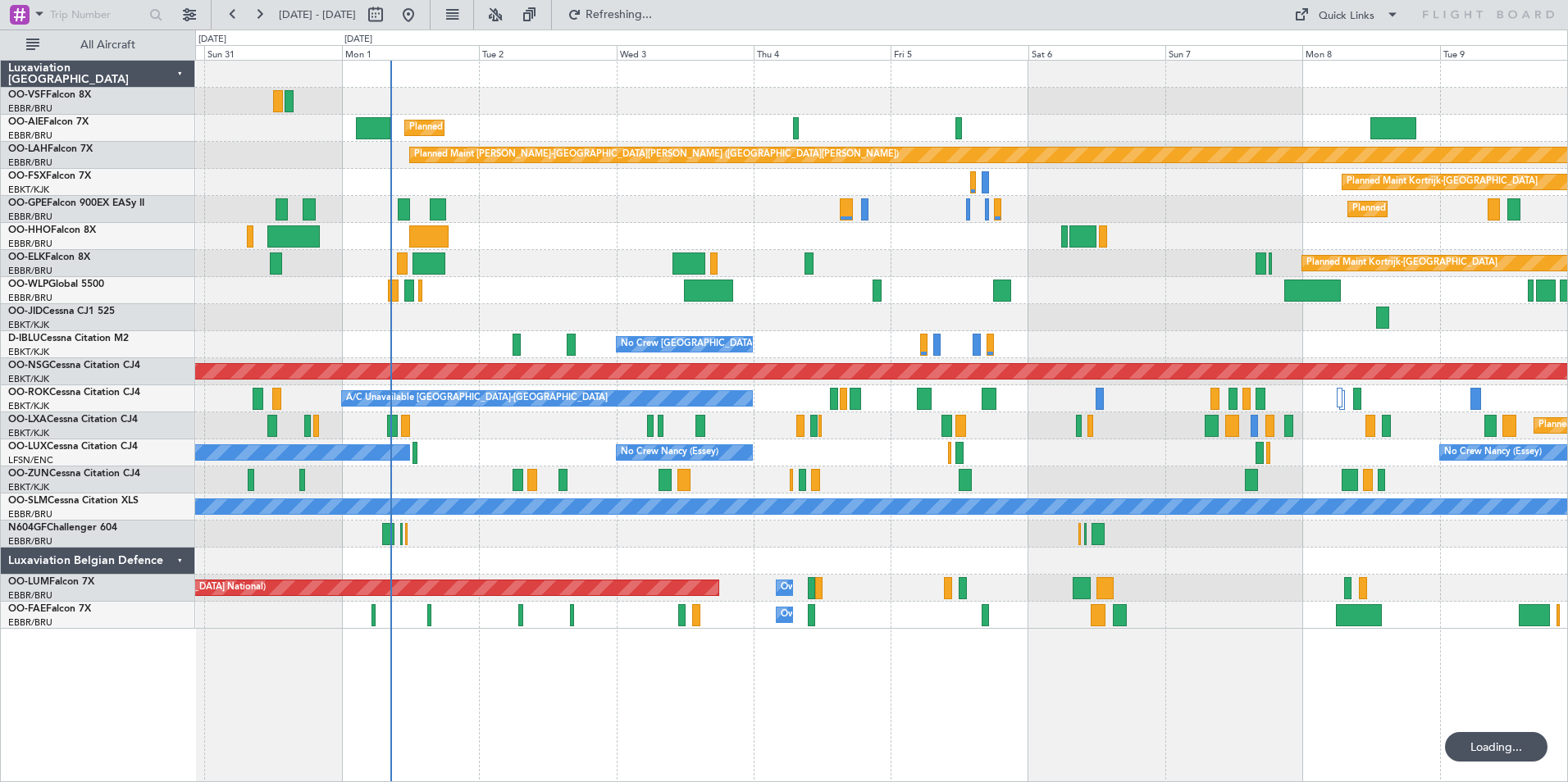
click at [1175, 321] on div "Planned Maint [GEOGRAPHIC_DATA] ([GEOGRAPHIC_DATA]) Planned [GEOGRAPHIC_DATA][P…" at bounding box center [881, 344] width 1372 height 568
